Goal: Task Accomplishment & Management: Manage account settings

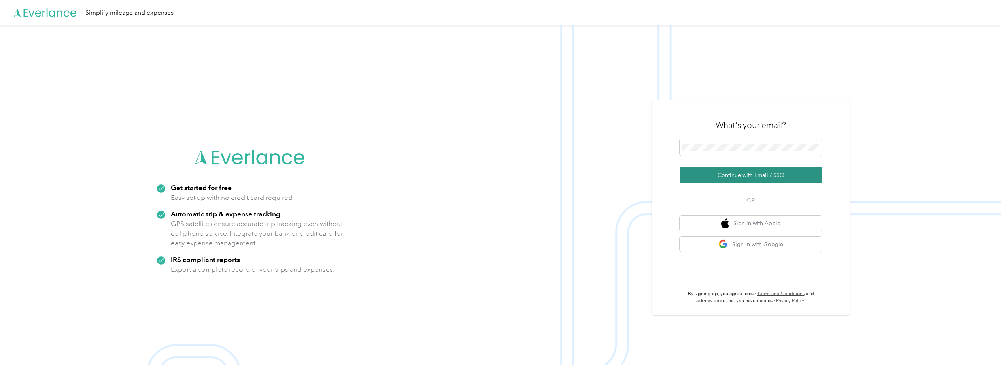
click at [747, 177] on button "Continue with Email / SSO" at bounding box center [751, 175] width 142 height 17
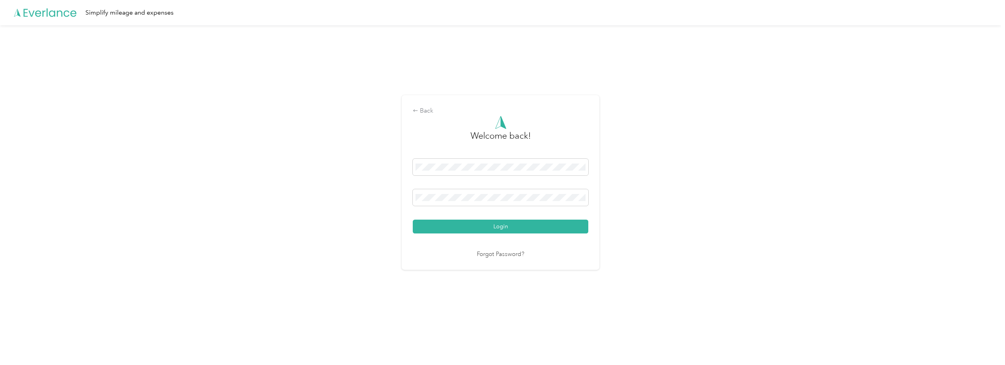
drag, startPoint x: 527, startPoint y: 227, endPoint x: 538, endPoint y: 225, distance: 11.2
click at [528, 227] on button "Login" at bounding box center [501, 227] width 176 height 14
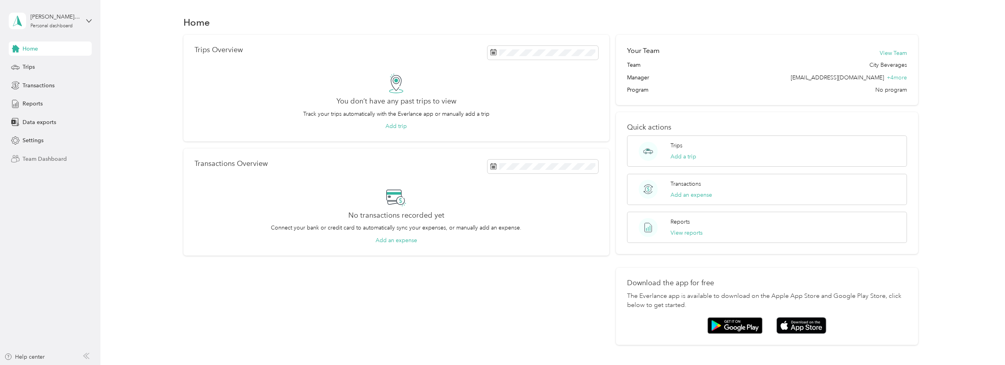
click at [38, 158] on span "Team Dashboard" at bounding box center [45, 159] width 44 height 8
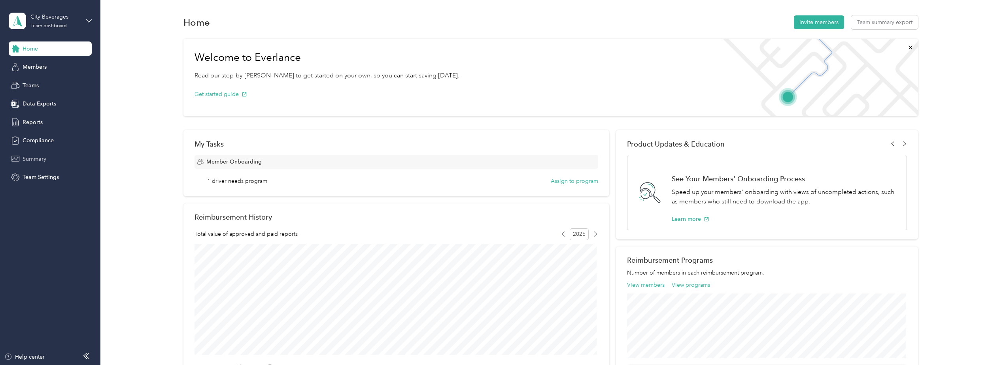
click at [35, 159] on span "Summary" at bounding box center [35, 159] width 24 height 8
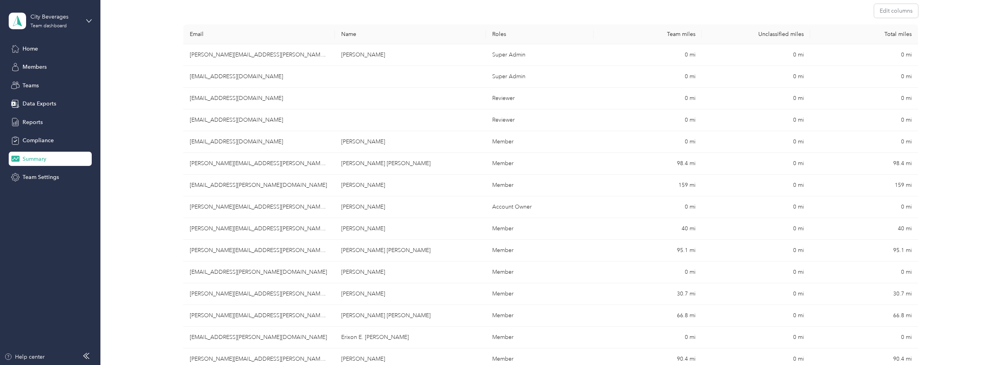
scroll to position [125, 0]
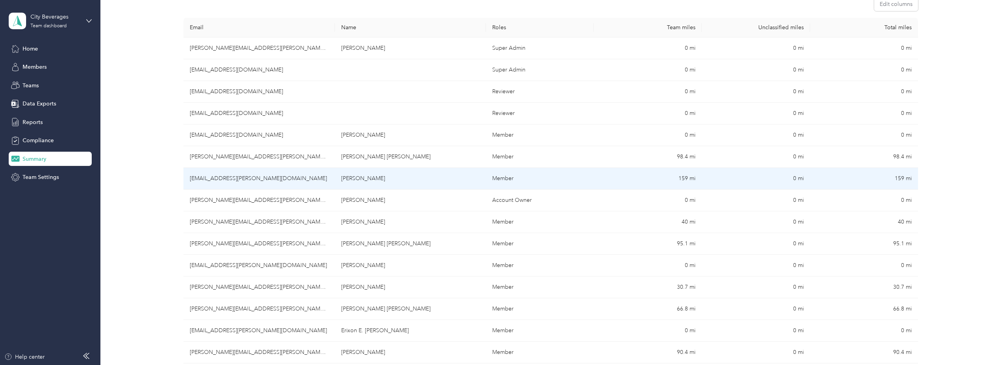
click at [240, 178] on td "[EMAIL_ADDRESS][PERSON_NAME][DOMAIN_NAME]" at bounding box center [258, 179] width 151 height 22
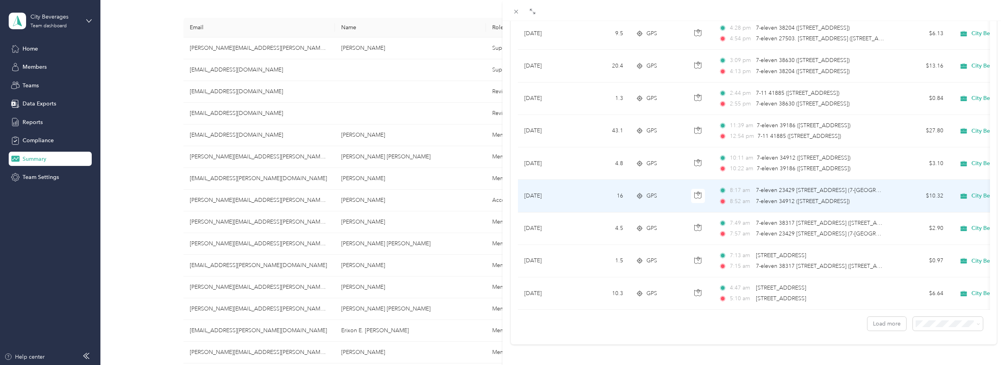
scroll to position [645, 0]
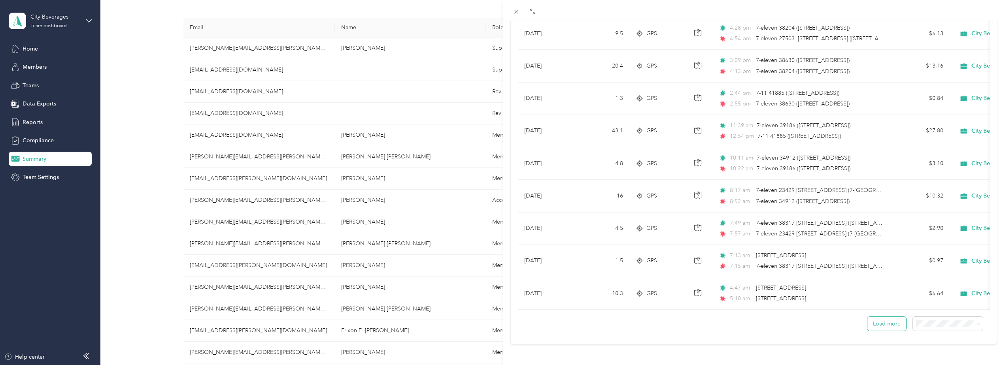
click at [894, 322] on button "Load more" at bounding box center [886, 324] width 39 height 14
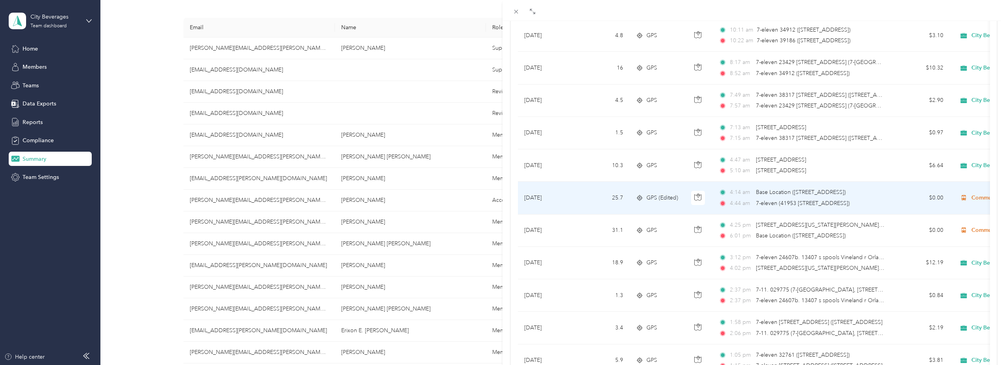
scroll to position [763, 0]
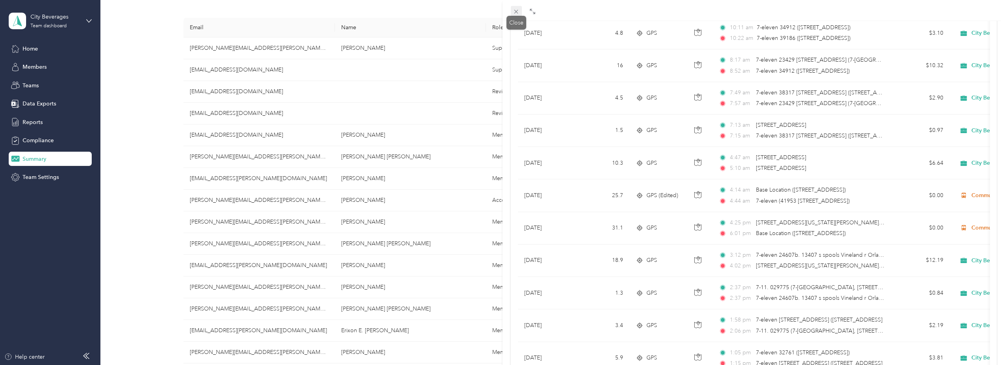
click at [515, 12] on icon at bounding box center [516, 11] width 7 height 7
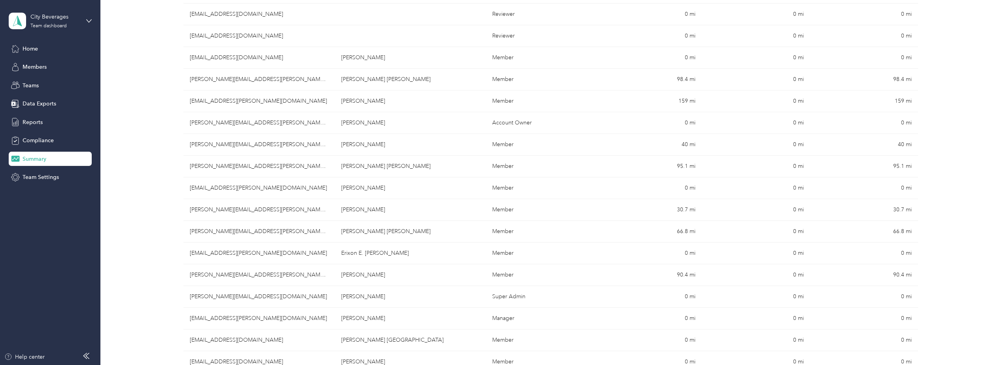
scroll to position [204, 0]
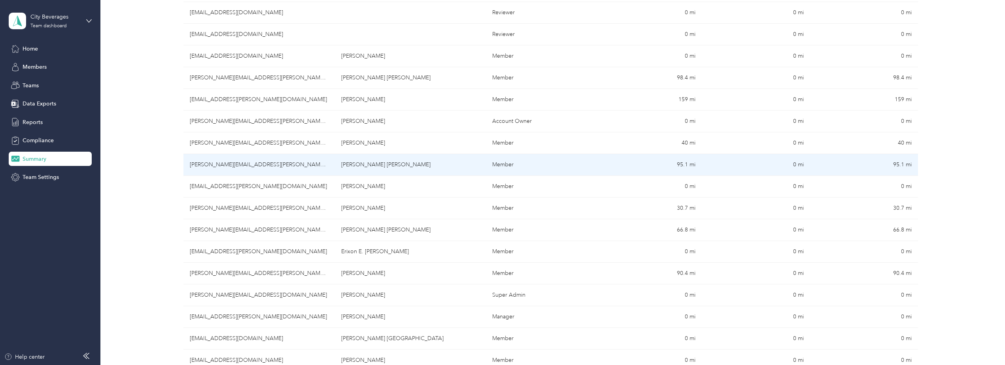
click at [202, 164] on td "[PERSON_NAME][EMAIL_ADDRESS][PERSON_NAME][DOMAIN_NAME]" at bounding box center [258, 165] width 151 height 22
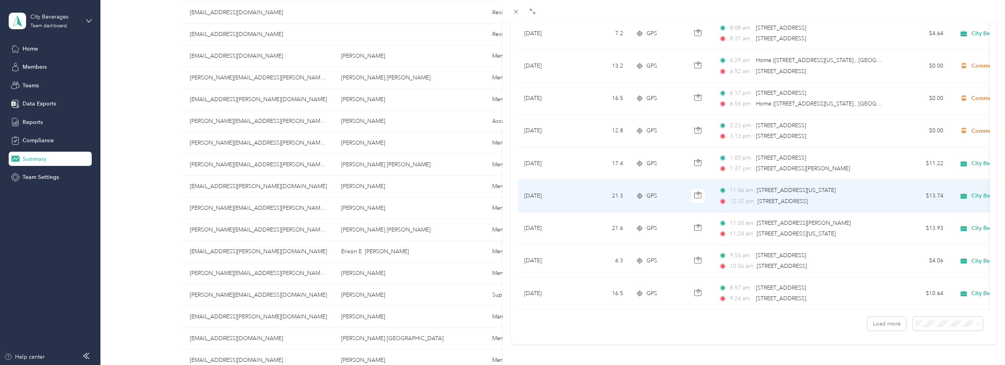
scroll to position [645, 0]
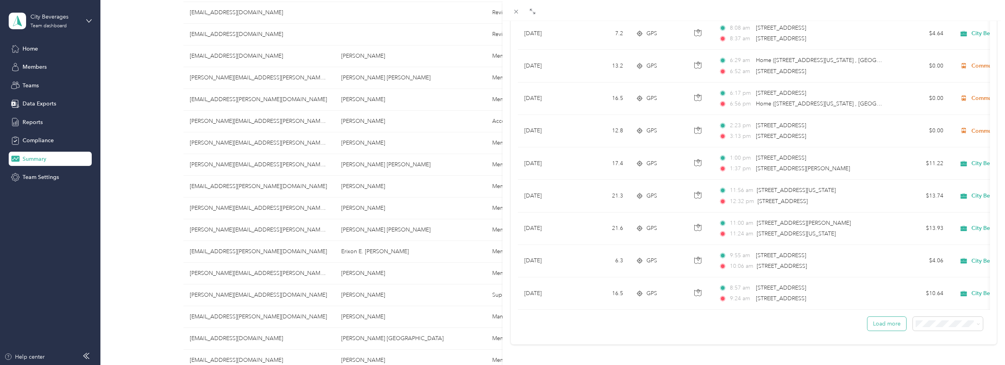
click at [885, 319] on button "Load more" at bounding box center [886, 324] width 39 height 14
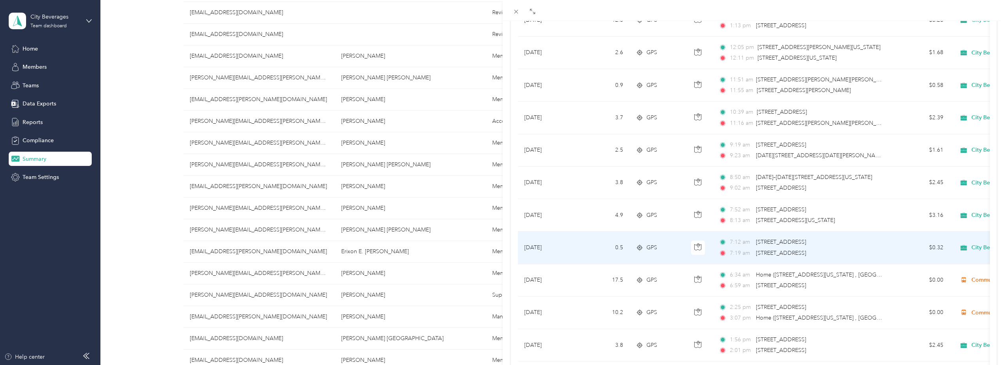
scroll to position [1119, 0]
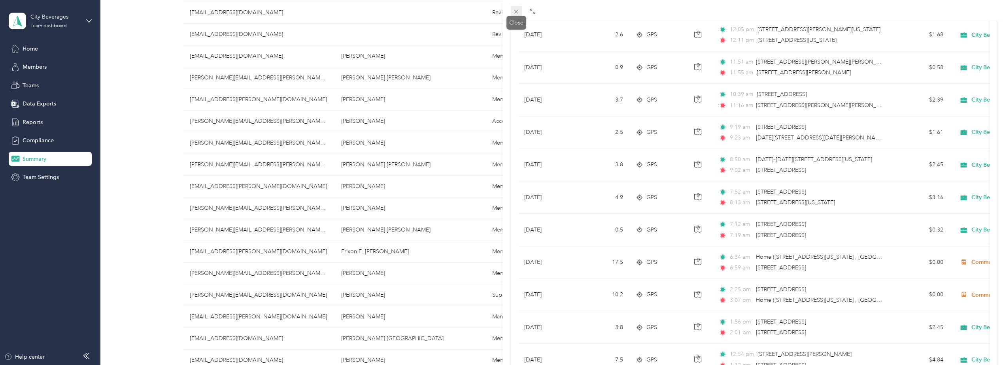
click at [516, 11] on icon at bounding box center [516, 11] width 7 height 7
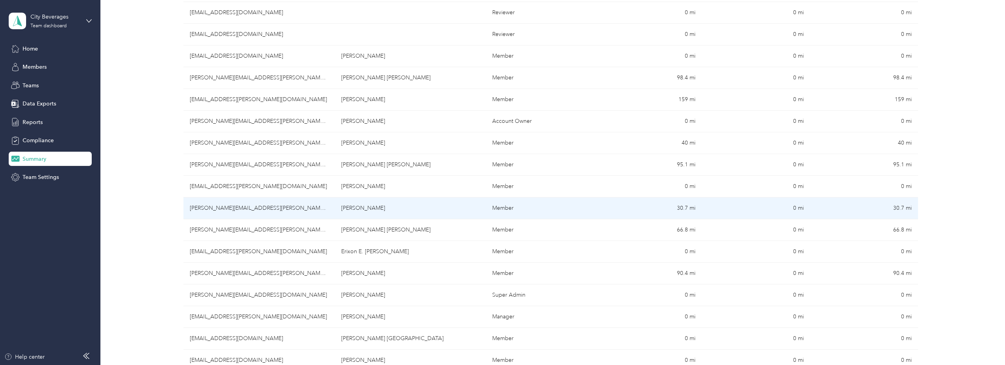
click at [249, 208] on td "[PERSON_NAME][EMAIL_ADDRESS][PERSON_NAME][DOMAIN_NAME]" at bounding box center [258, 209] width 151 height 22
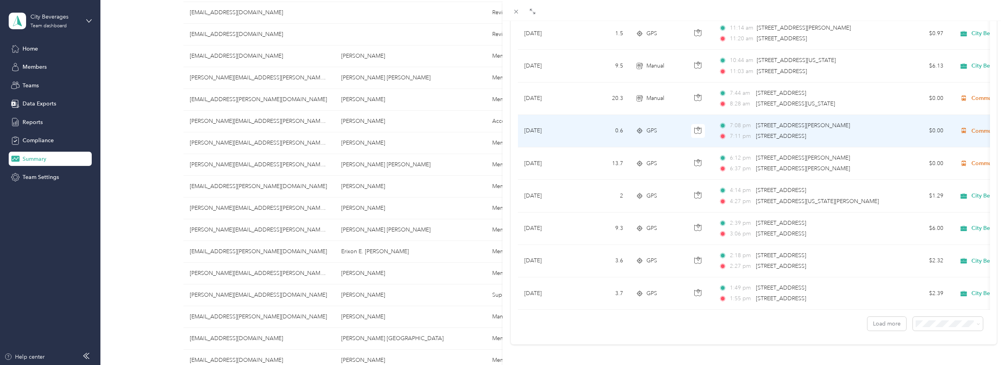
scroll to position [645, 0]
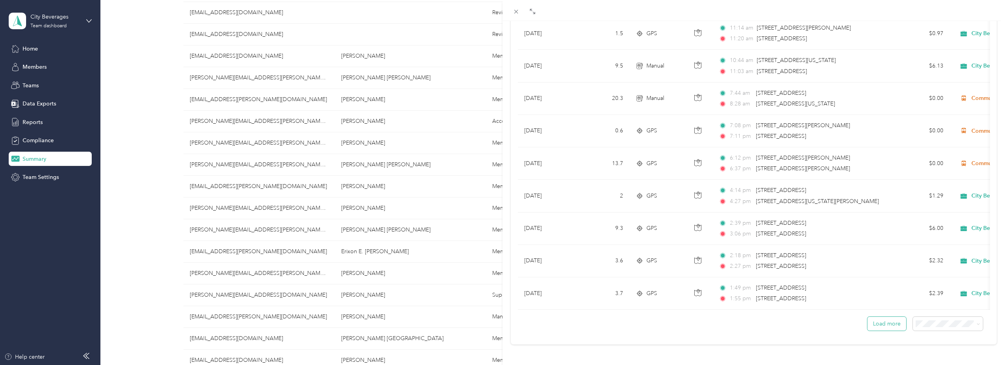
click at [881, 319] on button "Load more" at bounding box center [886, 324] width 39 height 14
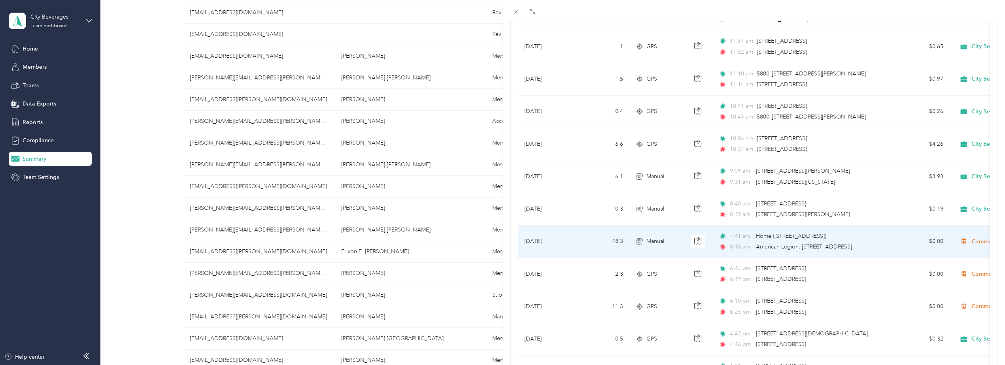
scroll to position [1317, 0]
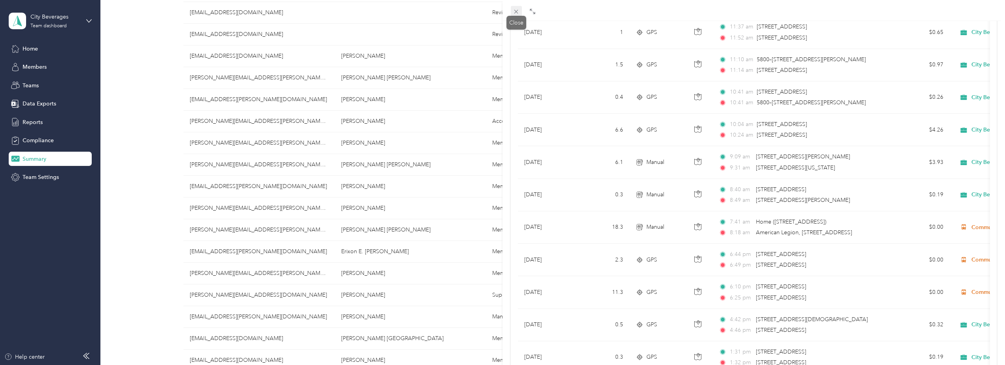
click at [514, 9] on icon at bounding box center [516, 11] width 7 height 7
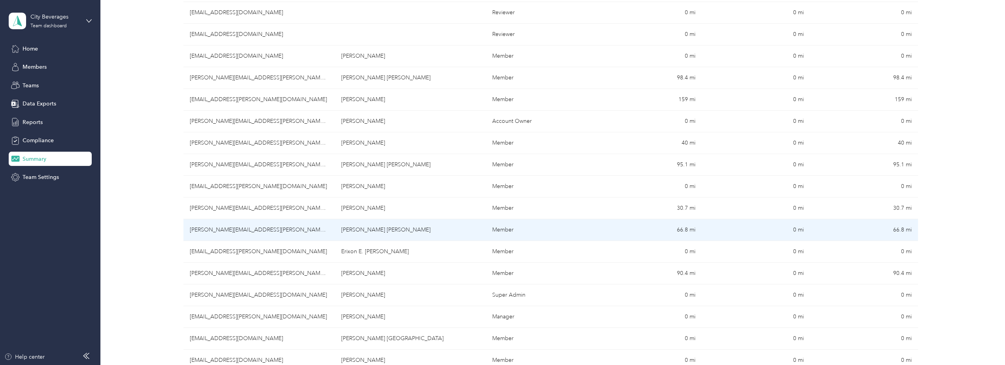
click at [203, 229] on td "[PERSON_NAME][EMAIL_ADDRESS][PERSON_NAME][DOMAIN_NAME]" at bounding box center [258, 230] width 151 height 22
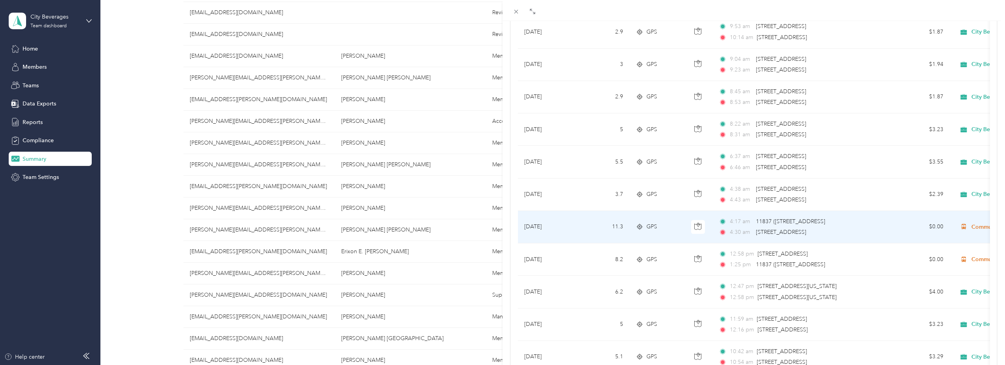
scroll to position [316, 0]
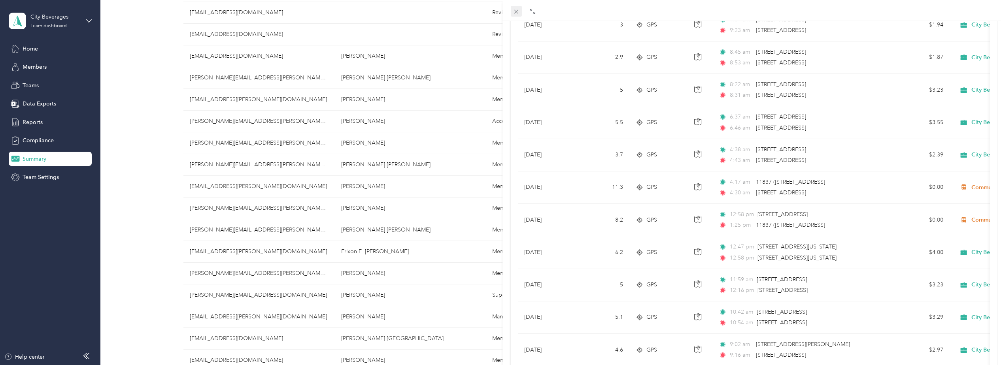
click at [518, 12] on icon at bounding box center [516, 11] width 7 height 7
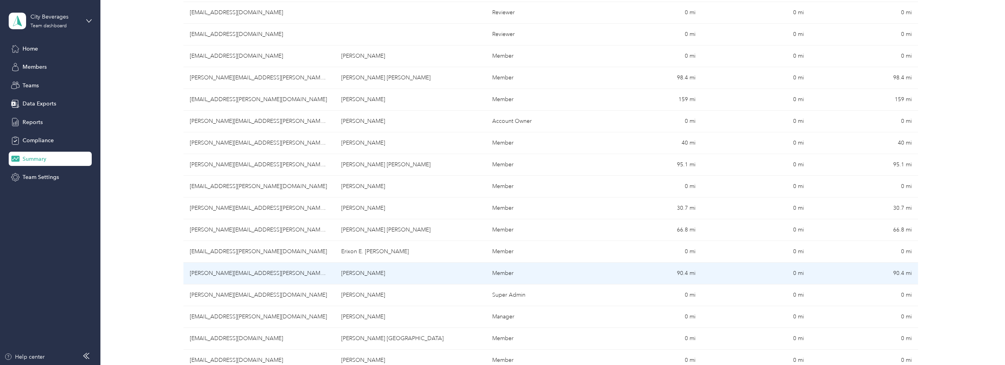
click at [215, 274] on td "[PERSON_NAME][EMAIL_ADDRESS][PERSON_NAME][DOMAIN_NAME]" at bounding box center [258, 274] width 151 height 22
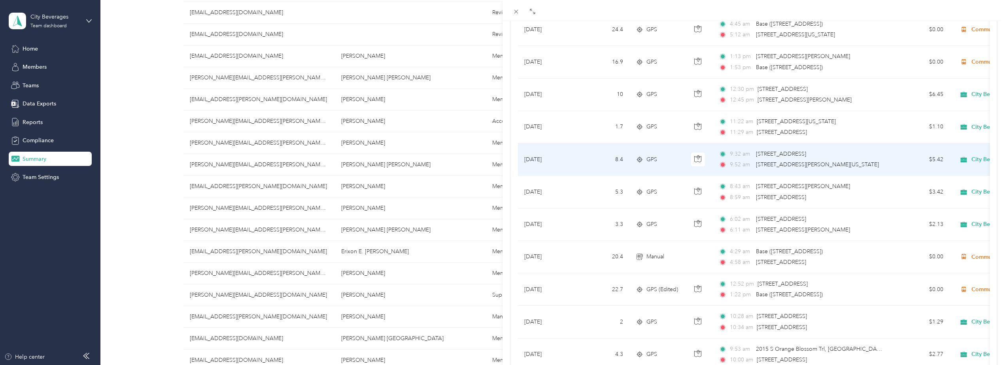
scroll to position [119, 0]
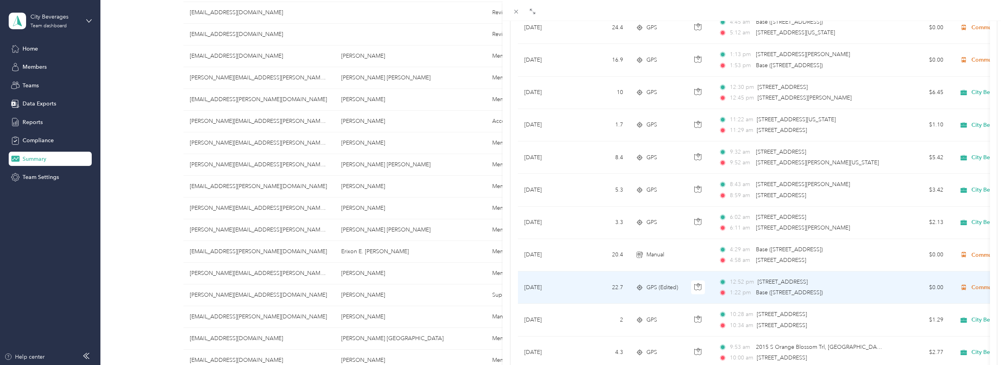
click at [576, 287] on td "[DATE]" at bounding box center [547, 288] width 59 height 32
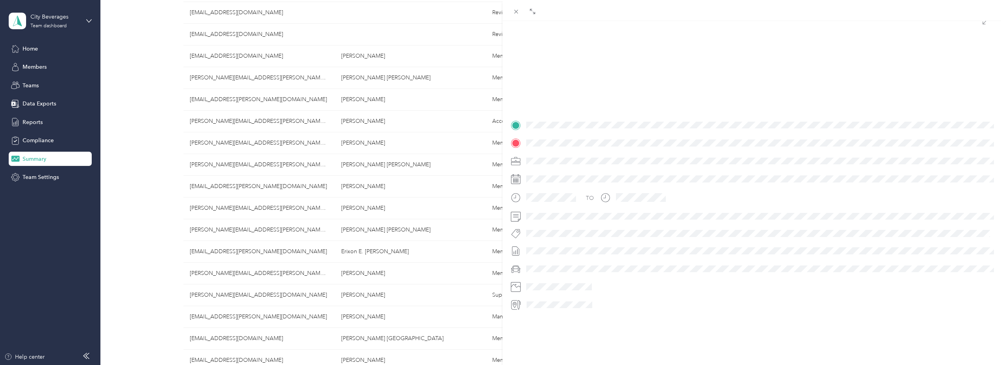
scroll to position [91, 0]
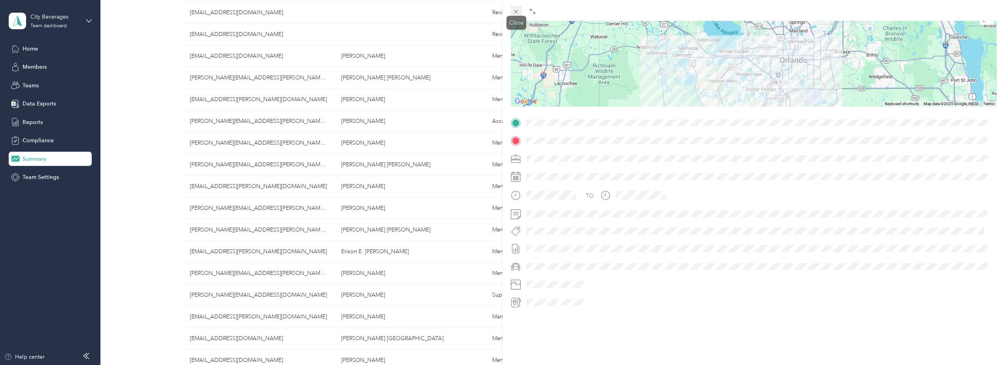
click at [514, 11] on icon at bounding box center [516, 11] width 7 height 7
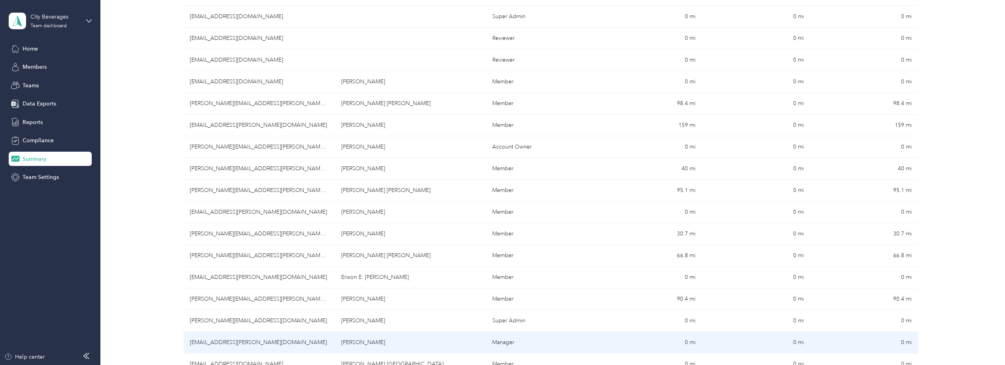
scroll to position [165, 0]
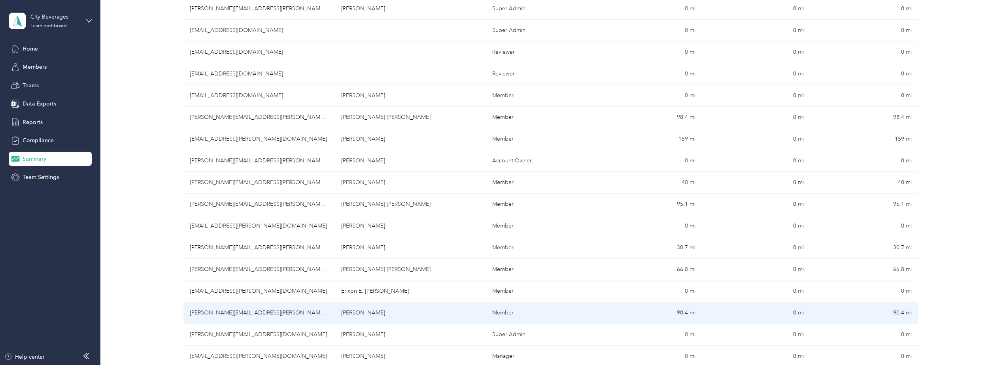
click at [225, 315] on td "[PERSON_NAME][EMAIL_ADDRESS][PERSON_NAME][DOMAIN_NAME]" at bounding box center [258, 313] width 151 height 22
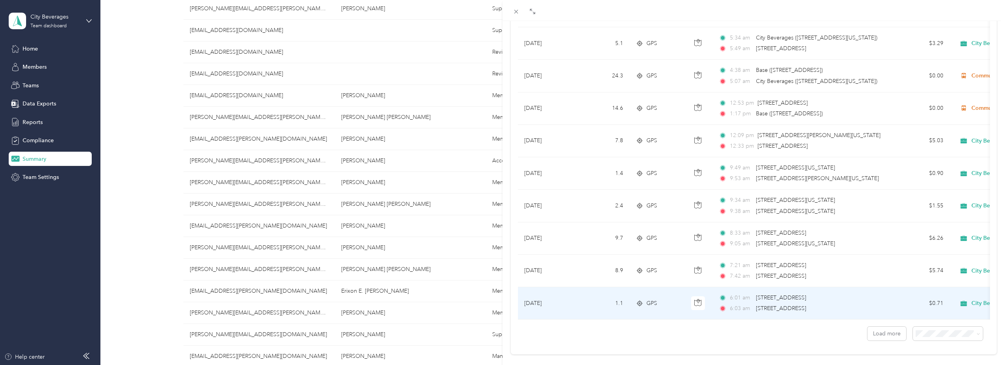
scroll to position [605, 0]
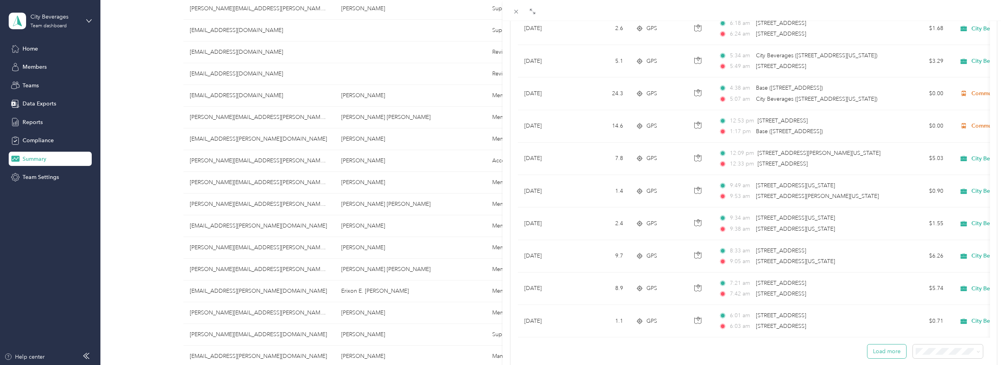
click at [868, 357] on button "Load more" at bounding box center [886, 352] width 39 height 14
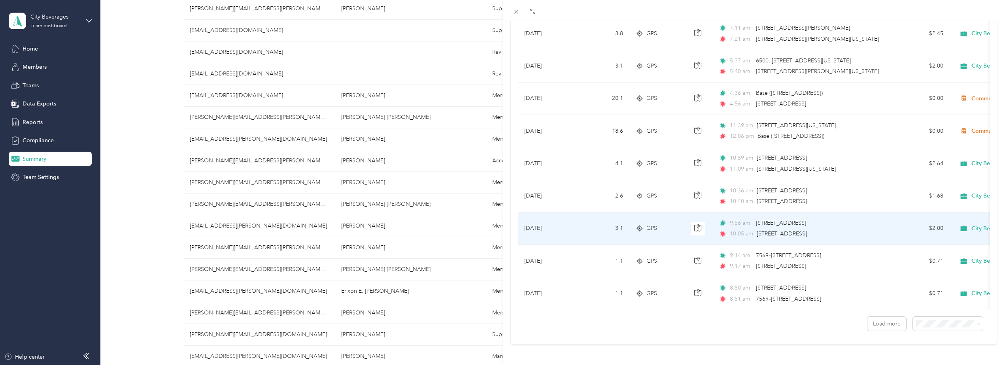
scroll to position [1457, 0]
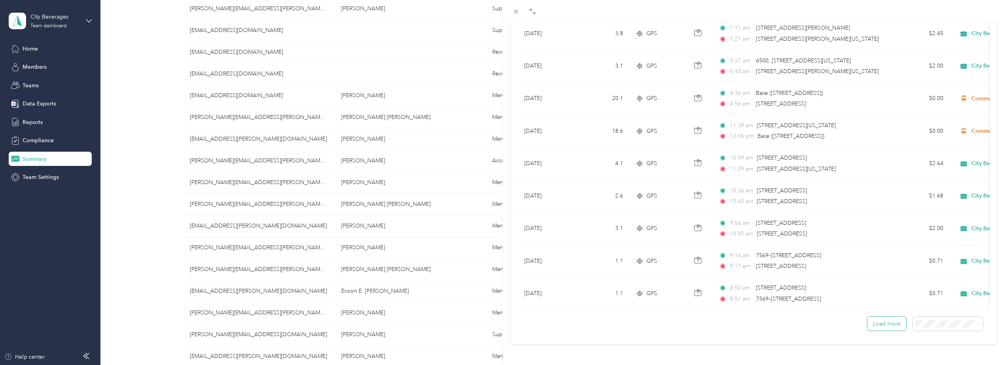
click at [880, 321] on button "Load more" at bounding box center [886, 324] width 39 height 14
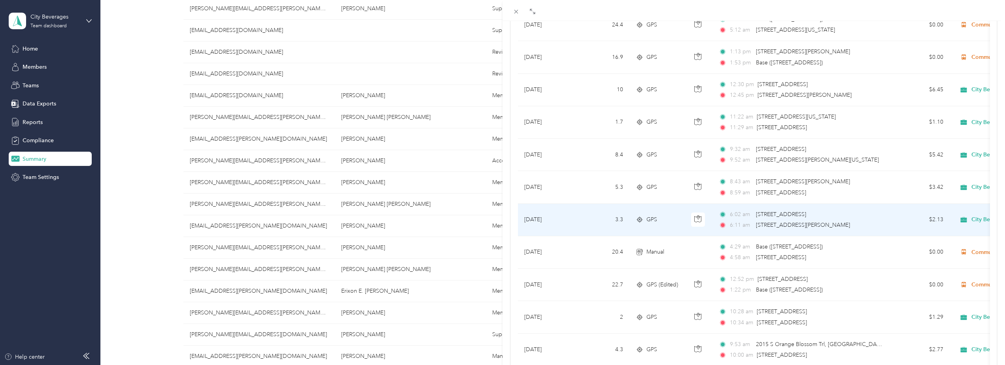
scroll to position [0, 0]
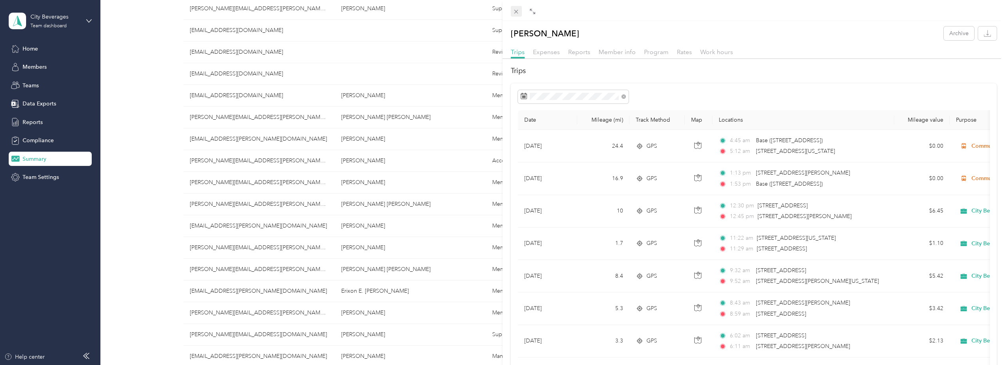
click at [518, 15] on icon at bounding box center [516, 11] width 7 height 7
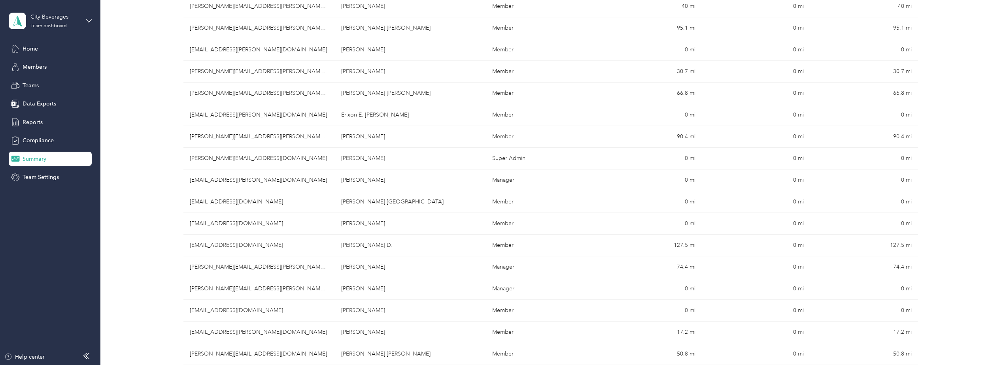
scroll to position [323, 0]
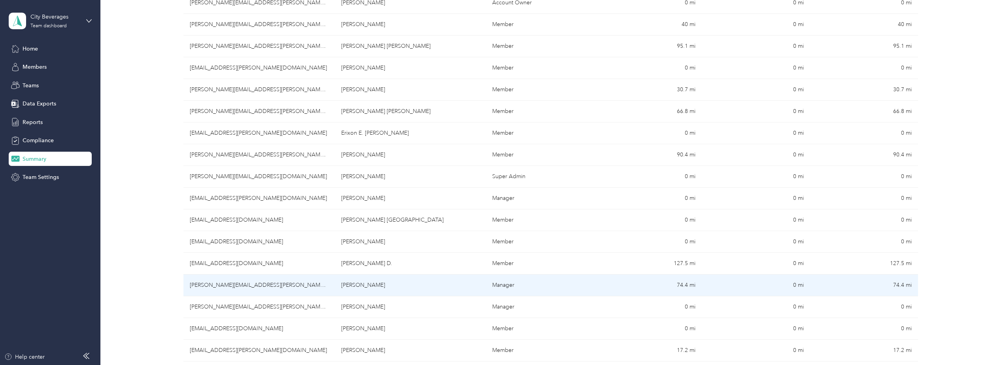
click at [264, 288] on td "[PERSON_NAME][EMAIL_ADDRESS][PERSON_NAME][DOMAIN_NAME]" at bounding box center [258, 286] width 151 height 22
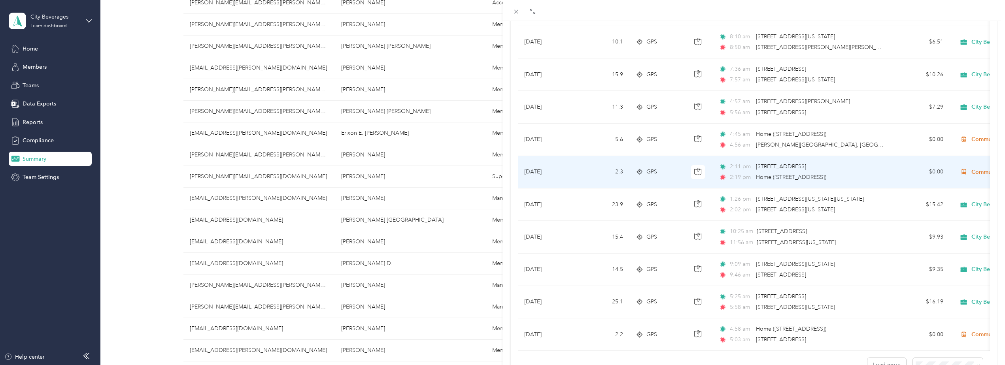
scroll to position [593, 0]
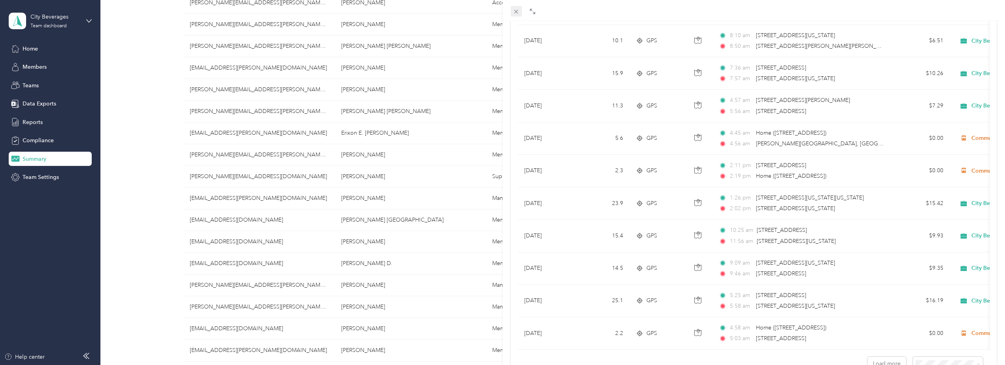
click at [514, 12] on icon at bounding box center [516, 11] width 7 height 7
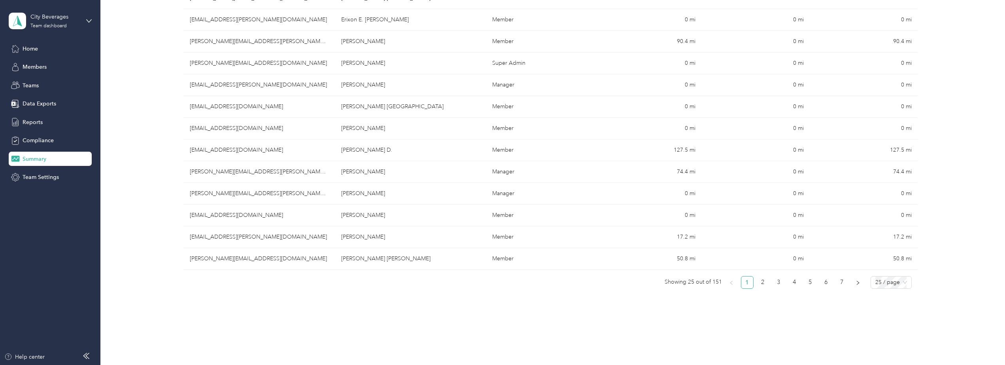
scroll to position [442, 0]
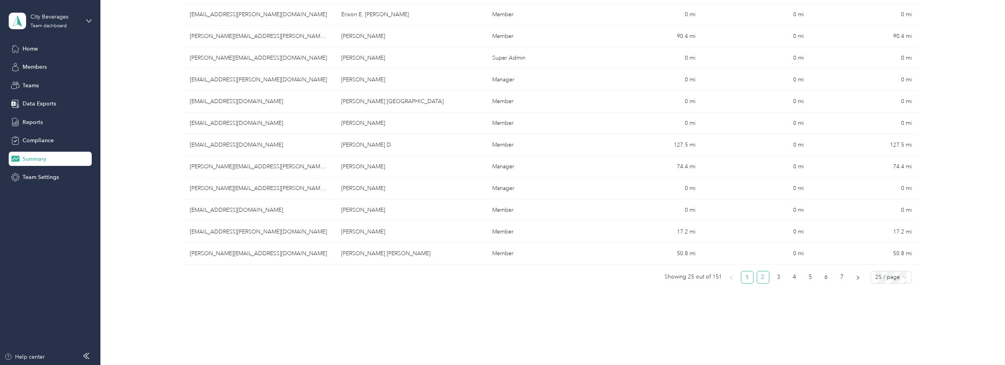
click at [764, 279] on link "2" at bounding box center [763, 278] width 12 height 12
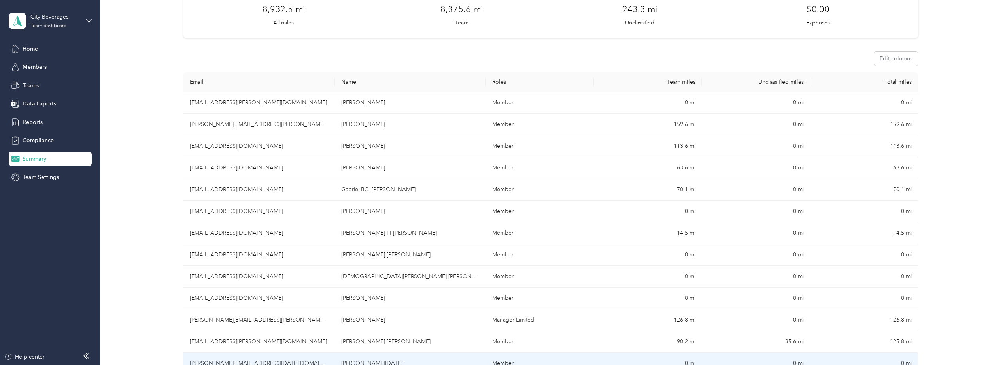
scroll to position [46, 0]
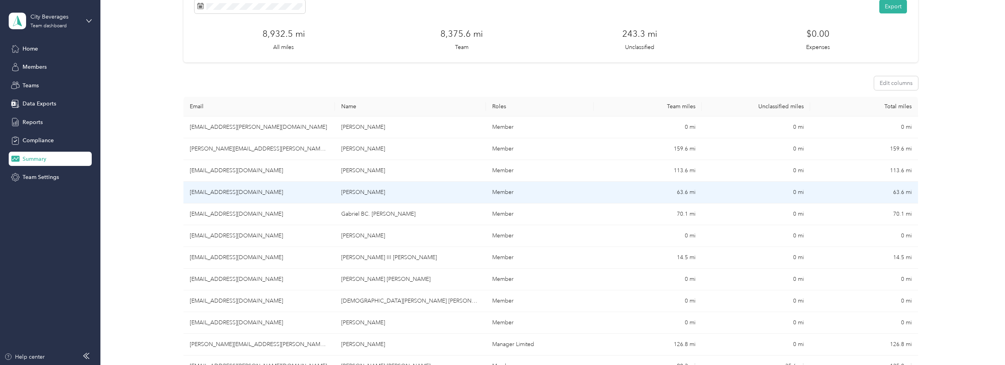
click at [270, 193] on td "[EMAIL_ADDRESS][DOMAIN_NAME]" at bounding box center [258, 193] width 151 height 22
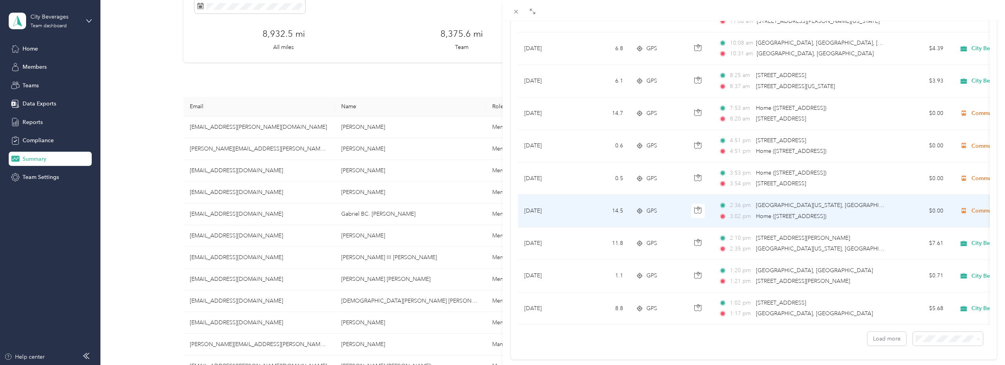
scroll to position [645, 0]
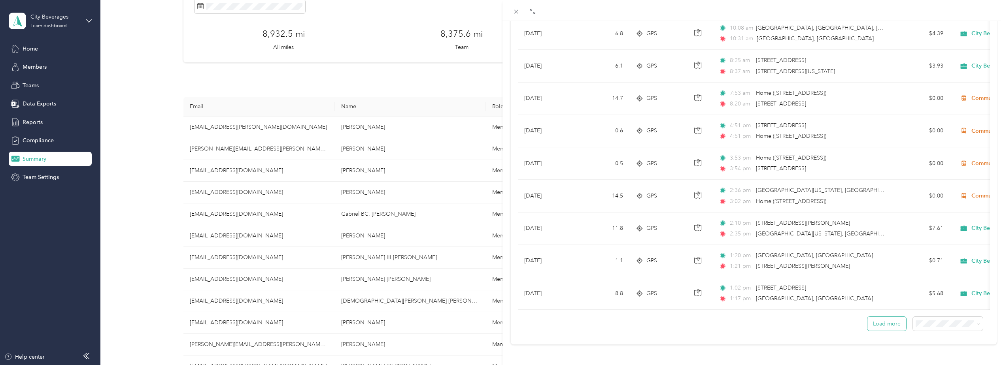
click at [878, 319] on button "Load more" at bounding box center [886, 324] width 39 height 14
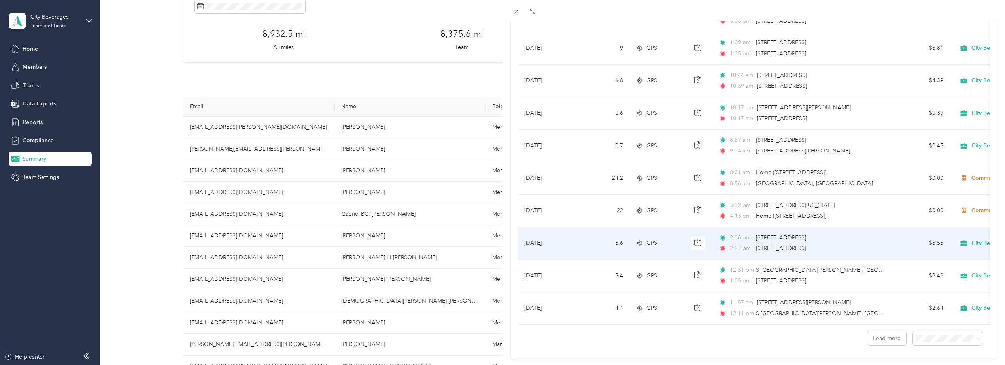
scroll to position [1418, 0]
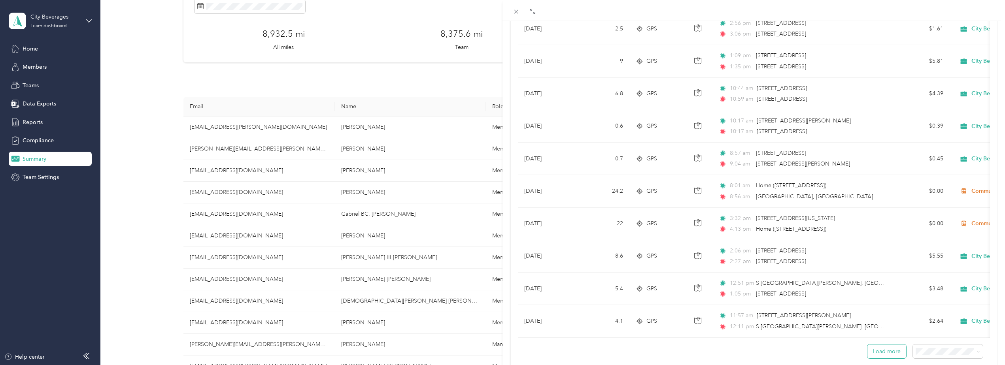
click at [888, 359] on button "Load more" at bounding box center [886, 352] width 39 height 14
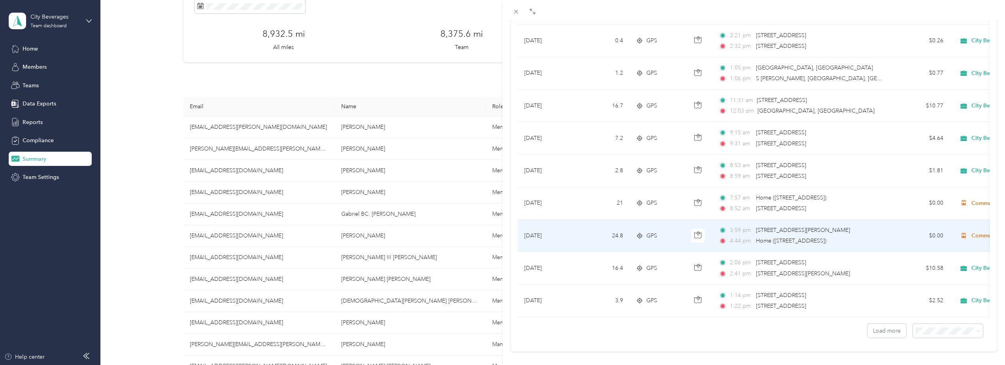
scroll to position [2270, 0]
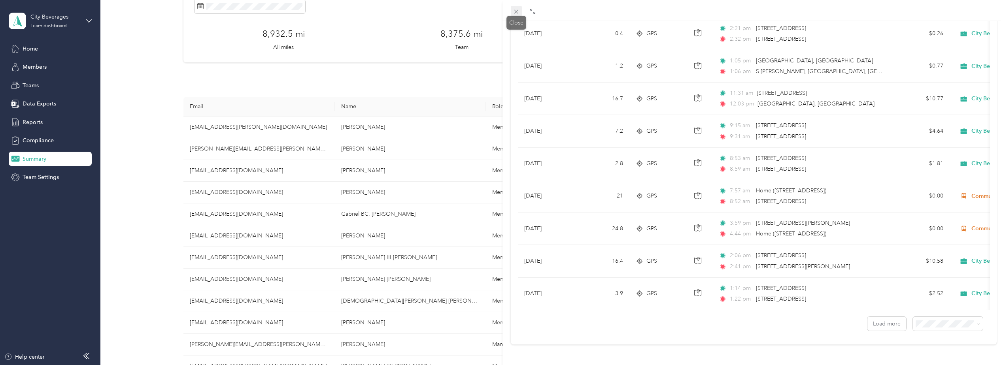
click at [516, 12] on icon at bounding box center [516, 11] width 7 height 7
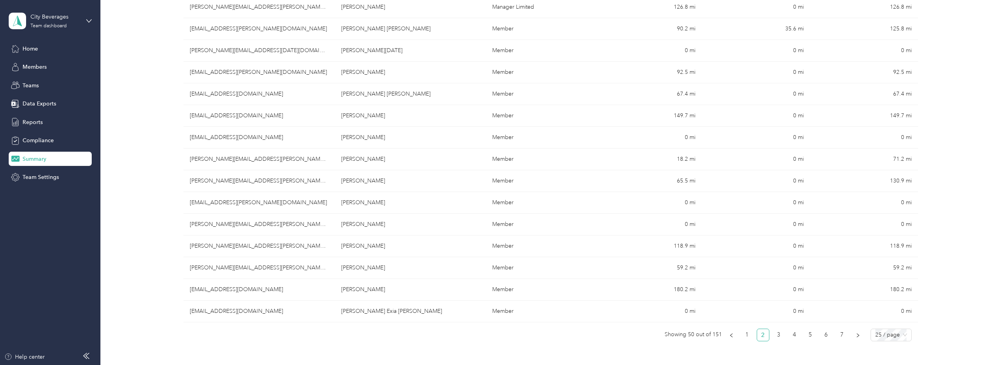
scroll to position [402, 0]
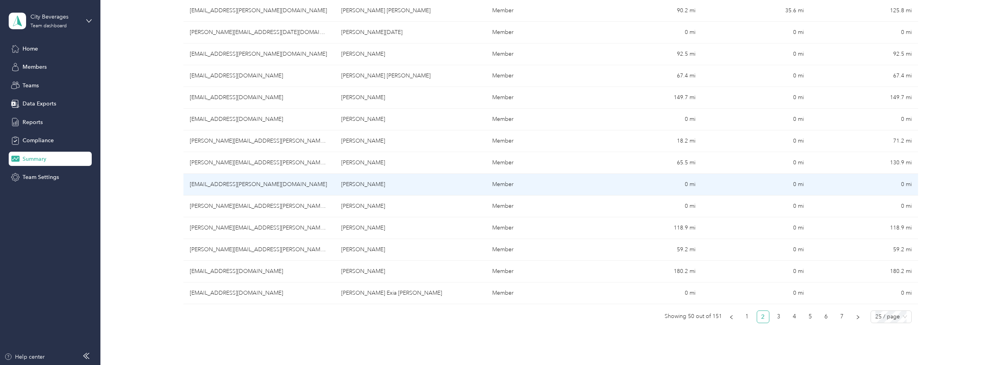
click at [247, 184] on td "[EMAIL_ADDRESS][PERSON_NAME][DOMAIN_NAME]" at bounding box center [258, 185] width 151 height 22
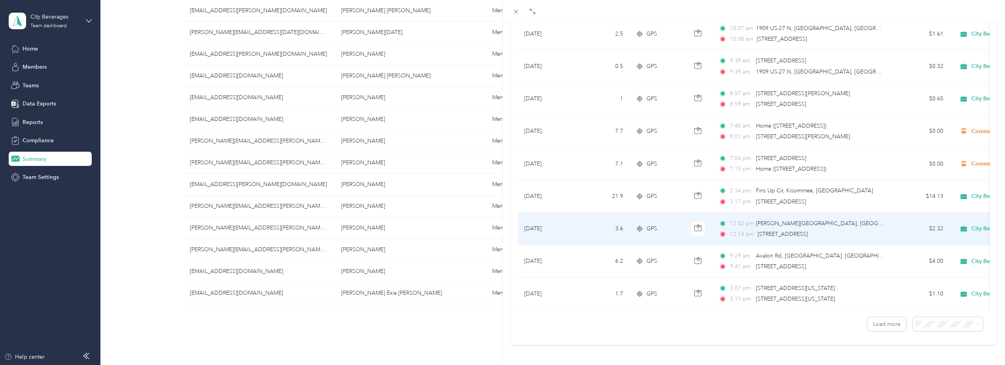
scroll to position [645, 0]
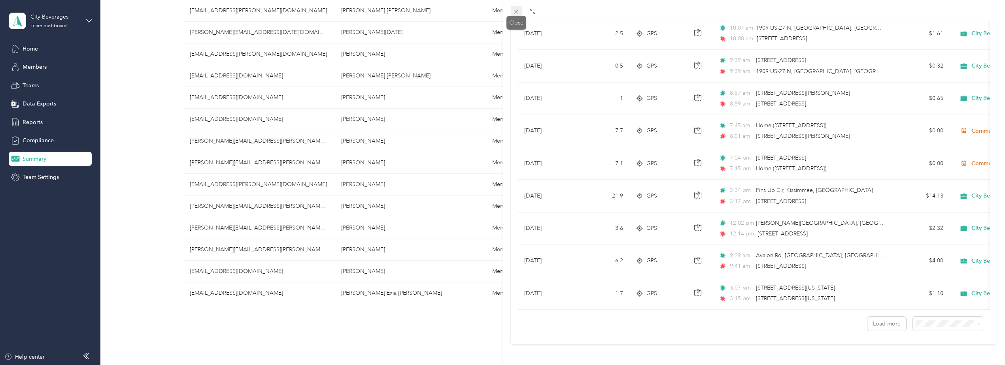
click at [515, 11] on icon at bounding box center [516, 11] width 7 height 7
